Goal: Information Seeking & Learning: Learn about a topic

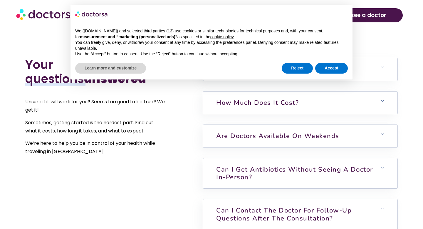
scroll to position [1293, 0]
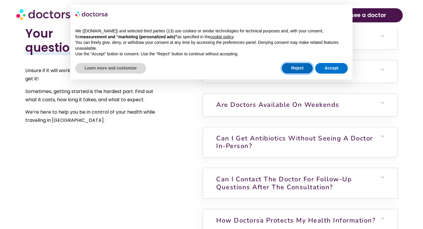
click at [297, 67] on button "Reject" at bounding box center [297, 68] width 31 height 11
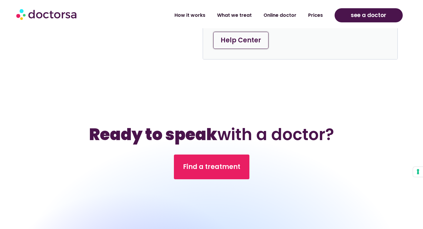
scroll to position [1650, 0]
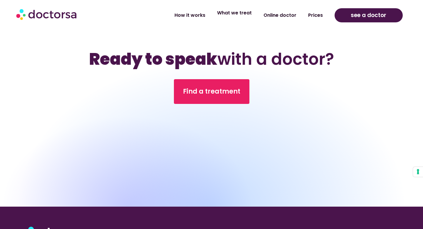
click at [227, 11] on link "What we treat" at bounding box center [234, 13] width 46 height 14
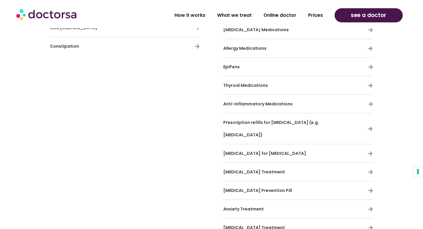
scroll to position [1783, 0]
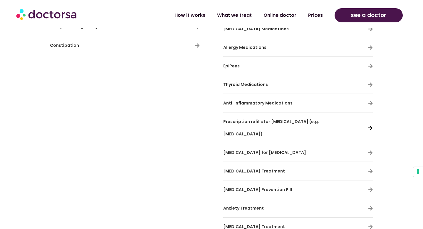
click at [370, 125] on icon at bounding box center [370, 127] width 5 height 5
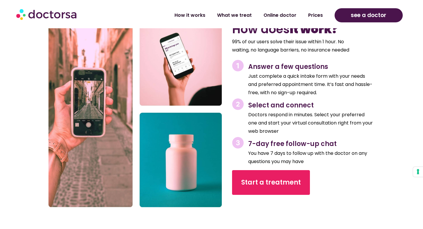
scroll to position [2215, 0]
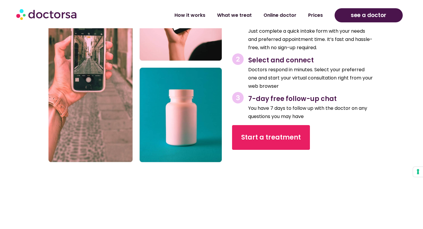
click at [132, 103] on img at bounding box center [136, 64] width 174 height 196
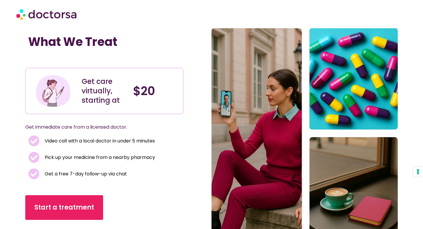
scroll to position [0, 0]
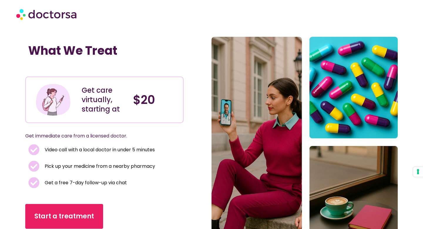
click at [69, 15] on img at bounding box center [47, 14] width 62 height 18
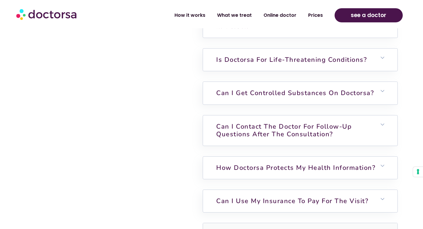
scroll to position [1566, 0]
click at [279, 57] on link "Is Doctorsa for Life-Threatening Conditions?" at bounding box center [291, 60] width 151 height 9
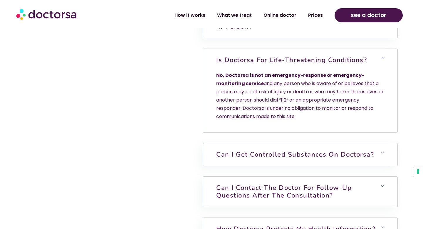
click at [279, 56] on link "Is Doctorsa for Life-Threatening Conditions?" at bounding box center [291, 60] width 151 height 9
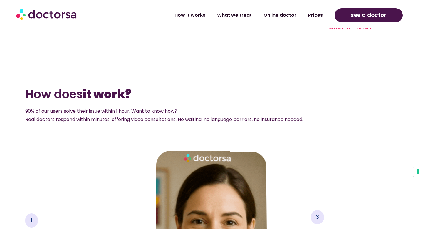
scroll to position [788, 0]
